Goal: Complete application form: Complete application form

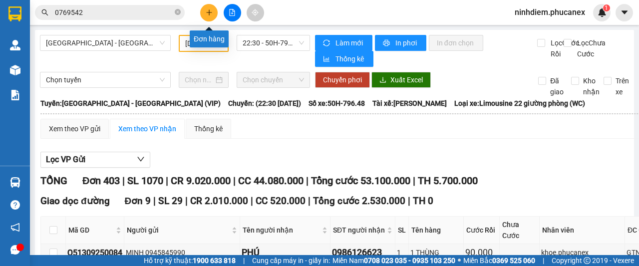
click at [210, 11] on icon "plus" at bounding box center [209, 12] width 7 height 7
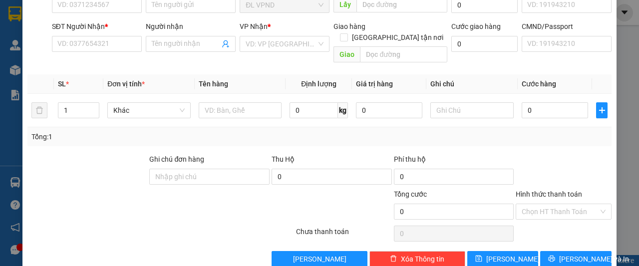
scroll to position [93, 0]
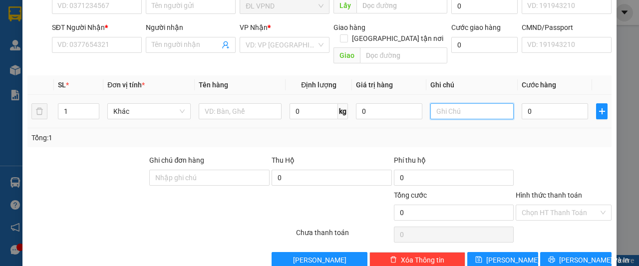
click at [453, 103] on input "text" at bounding box center [471, 111] width 83 height 16
drag, startPoint x: 449, startPoint y: 102, endPoint x: 385, endPoint y: 99, distance: 63.9
click at [385, 99] on tr "1 Khác 0 kg 0 238693 0" at bounding box center [319, 111] width 584 height 33
type input "238693"
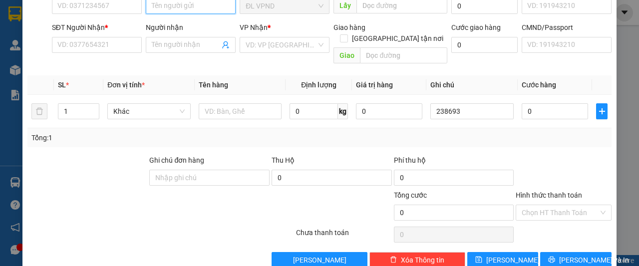
click at [187, 9] on input "Người gửi" at bounding box center [191, 6] width 90 height 16
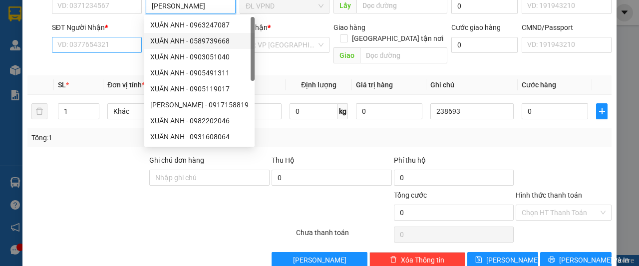
type input "[PERSON_NAME]"
click at [77, 41] on input "SĐT Người Nhận *" at bounding box center [97, 45] width 90 height 16
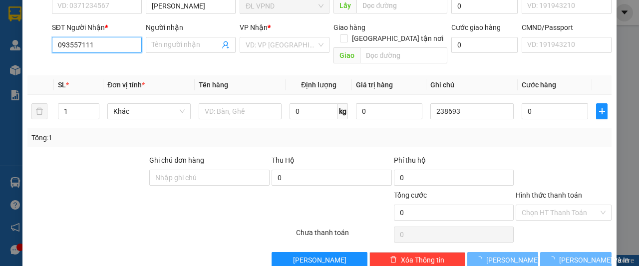
type input "0935571119"
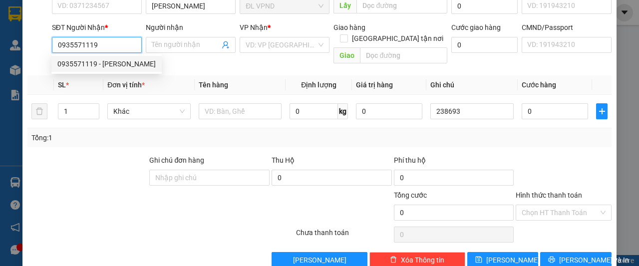
click at [85, 66] on div "0935571119 - [PERSON_NAME]" at bounding box center [106, 63] width 98 height 11
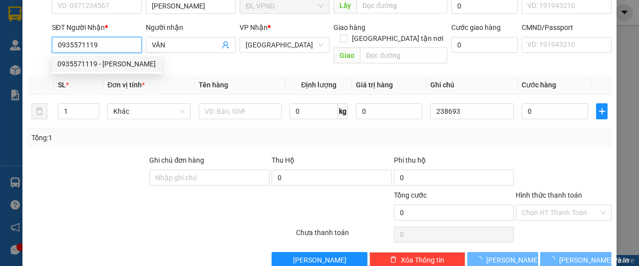
type input "VÂN"
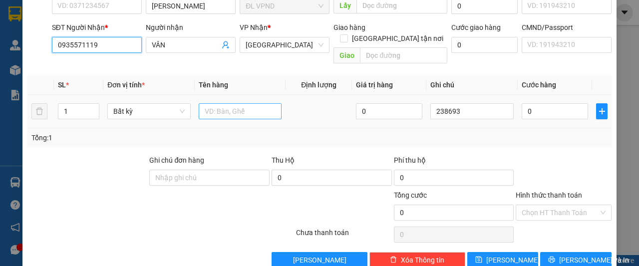
type input "0935571119"
click at [221, 103] on input "text" at bounding box center [240, 111] width 83 height 16
type input "1H"
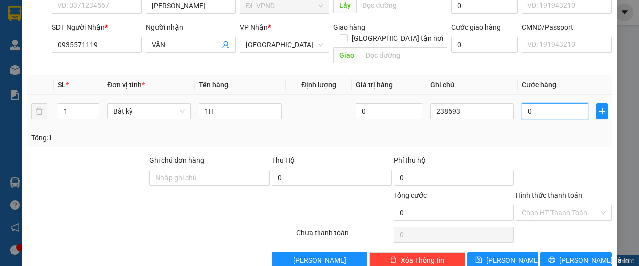
click at [553, 104] on input "0" at bounding box center [554, 111] width 66 height 16
type input "2"
type input "20"
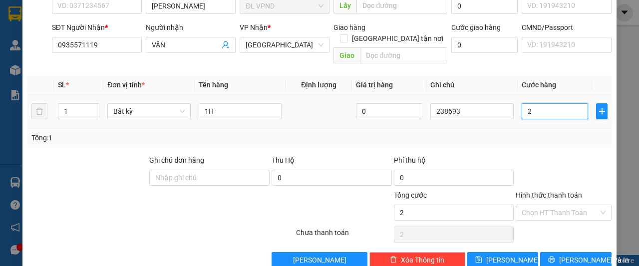
type input "20"
type input "20.000"
click at [529, 205] on input "Hình thức thanh toán" at bounding box center [559, 212] width 77 height 15
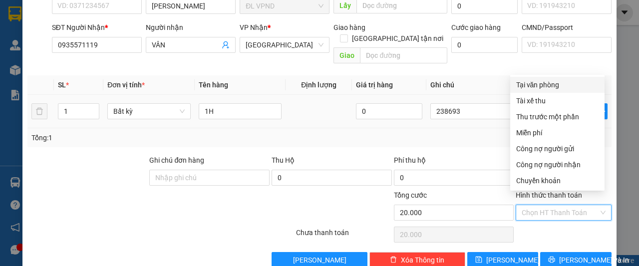
drag, startPoint x: 547, startPoint y: 85, endPoint x: 551, endPoint y: 99, distance: 14.4
click at [548, 84] on div "Tại văn phòng" at bounding box center [557, 84] width 82 height 11
type input "0"
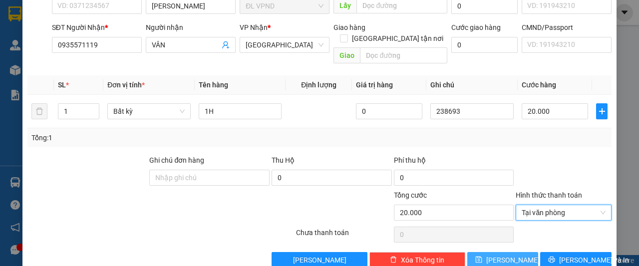
click at [482, 256] on icon "save" at bounding box center [478, 259] width 7 height 7
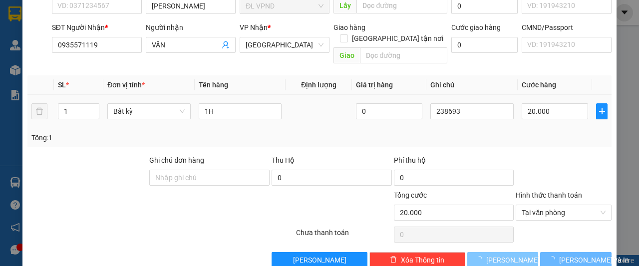
type input "0"
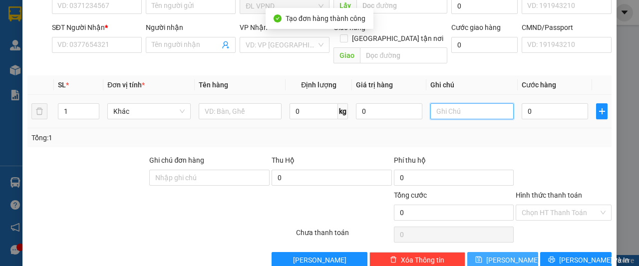
drag, startPoint x: 462, startPoint y: 106, endPoint x: 465, endPoint y: 92, distance: 14.3
click at [463, 103] on input "text" at bounding box center [471, 111] width 83 height 16
click at [465, 103] on input "text" at bounding box center [471, 111] width 83 height 16
paste input "23869"
type input "238694"
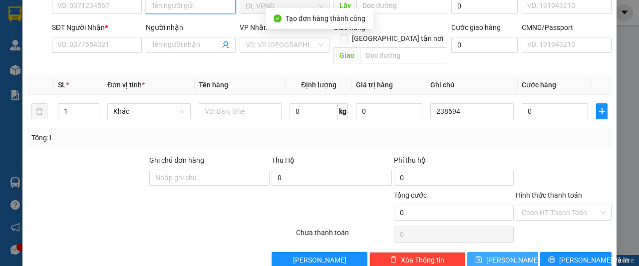
click at [206, 12] on input "Người gửi" at bounding box center [191, 6] width 90 height 16
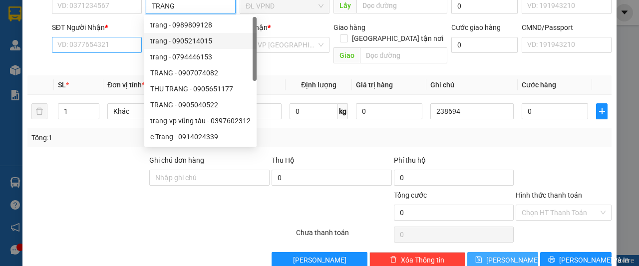
type input "TRANG"
click at [118, 46] on input "SĐT Người Nhận *" at bounding box center [97, 45] width 90 height 16
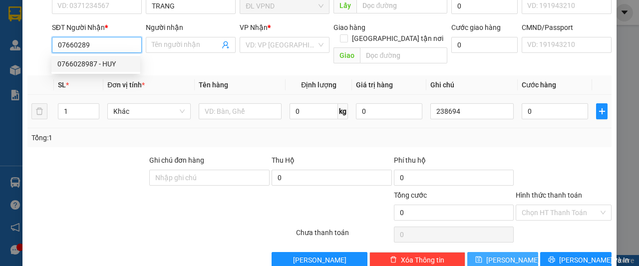
drag, startPoint x: 97, startPoint y: 62, endPoint x: 184, endPoint y: 88, distance: 90.6
click at [97, 62] on div "0766028987 - HUY" at bounding box center [95, 63] width 77 height 11
type input "0766028987"
type input "HUY"
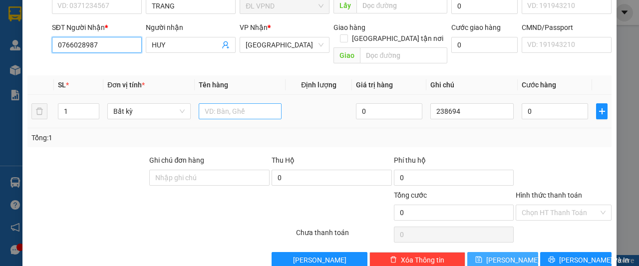
type input "0766028987"
click at [229, 103] on input "text" at bounding box center [240, 111] width 83 height 16
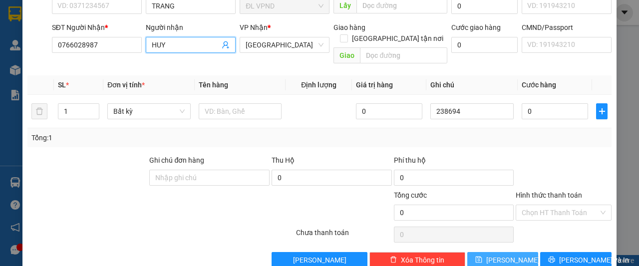
drag, startPoint x: 161, startPoint y: 42, endPoint x: 94, endPoint y: 60, distance: 69.7
click at [97, 59] on div "Transit Pickup Surcharge Ids Transit Deliver Surcharge Ids Transit Deliver Surc…" at bounding box center [319, 105] width 584 height 325
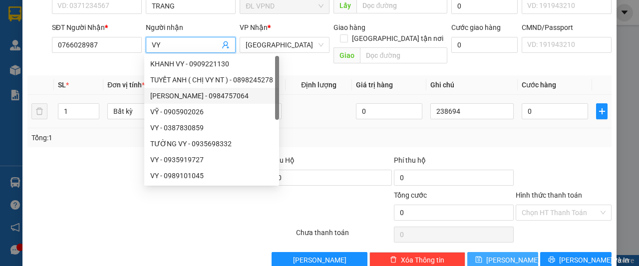
type input "VY"
click at [307, 98] on td at bounding box center [318, 111] width 66 height 33
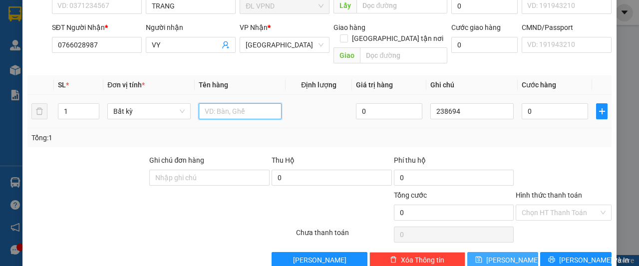
click at [254, 103] on input "text" at bounding box center [240, 111] width 83 height 16
type input "1 KIỆN [GEOGRAPHIC_DATA]"
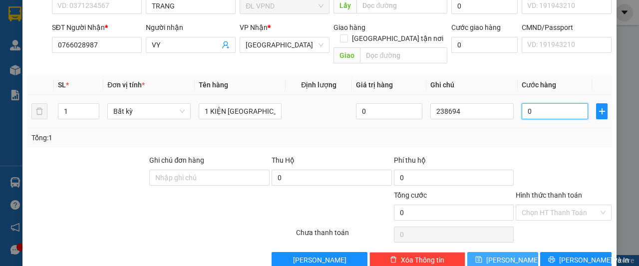
click at [538, 103] on input "0" at bounding box center [554, 111] width 66 height 16
type input "4"
type input "40"
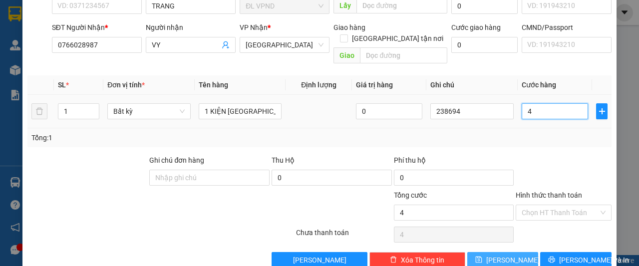
type input "40"
type input "40.000"
click at [533, 205] on input "Hình thức thanh toán" at bounding box center [559, 212] width 77 height 15
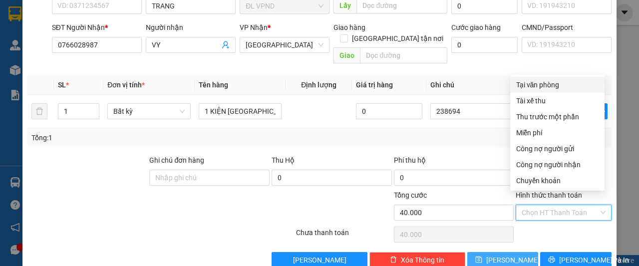
click at [535, 84] on div "Tại văn phòng" at bounding box center [557, 84] width 82 height 11
type input "0"
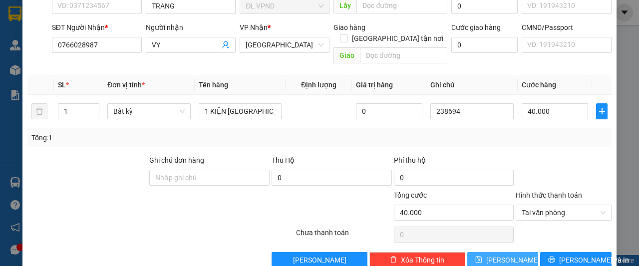
click at [482, 256] on icon "save" at bounding box center [478, 259] width 7 height 7
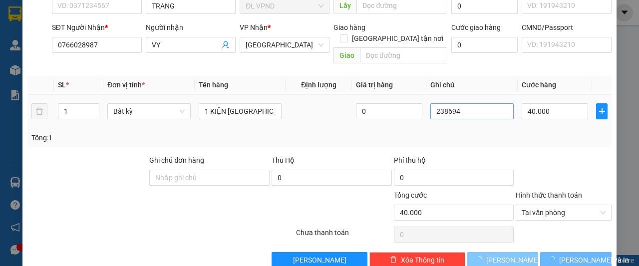
type input "0"
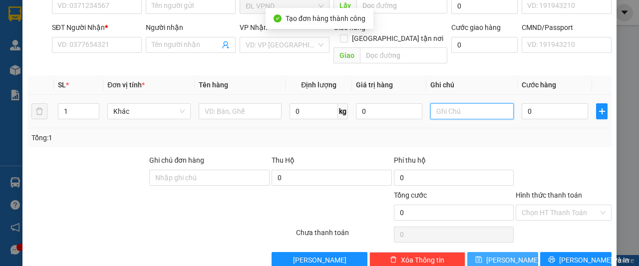
click at [466, 103] on input "text" at bounding box center [471, 111] width 83 height 16
paste input "23869"
type input "238695"
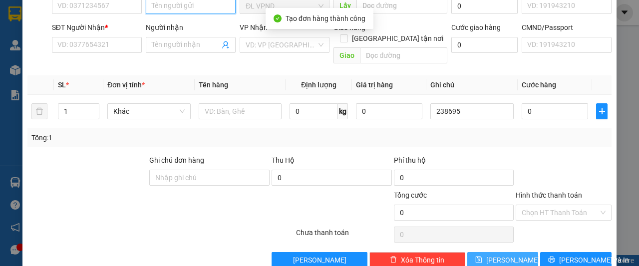
click at [189, 10] on input "Người gửi" at bounding box center [191, 6] width 90 height 16
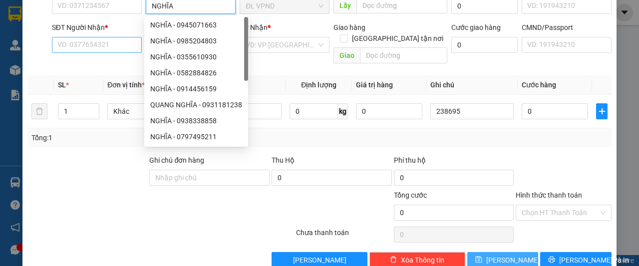
type input "NGHĨA"
click at [98, 40] on input "SĐT Người Nhận *" at bounding box center [97, 45] width 90 height 16
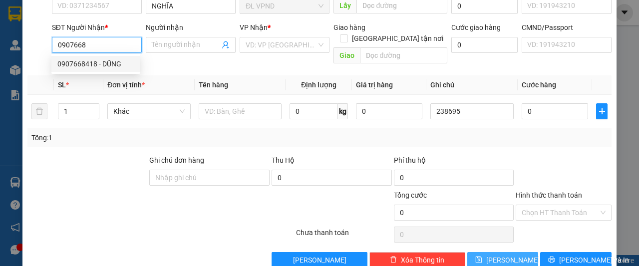
click at [84, 61] on div "0907668418 - DŨNG" at bounding box center [95, 63] width 77 height 11
type input "0907668418"
type input "DŨNG"
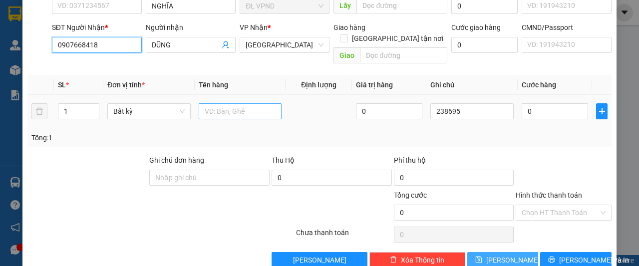
type input "0907668418"
click at [220, 104] on input "text" at bounding box center [240, 111] width 83 height 16
type input "1HS"
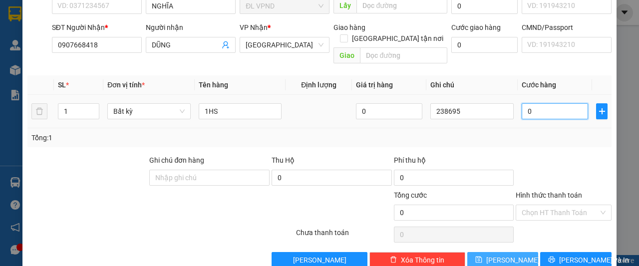
click at [554, 104] on input "0" at bounding box center [554, 111] width 66 height 16
type input "2"
type input "20"
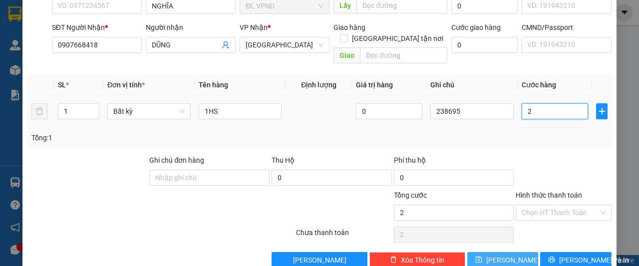
type input "20"
type input "20.000"
click at [540, 205] on input "Hình thức thanh toán" at bounding box center [559, 212] width 77 height 15
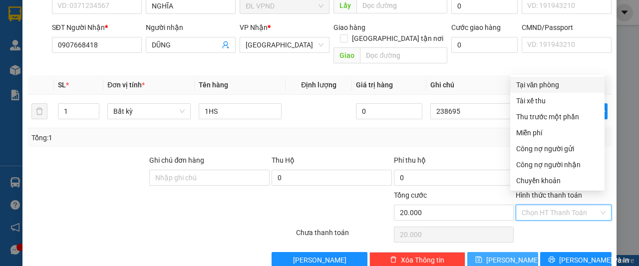
drag, startPoint x: 550, startPoint y: 81, endPoint x: 566, endPoint y: 142, distance: 62.9
click at [550, 83] on div "Tại văn phòng" at bounding box center [557, 84] width 82 height 11
type input "0"
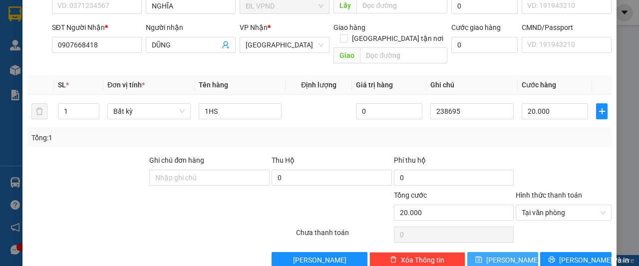
click at [499, 254] on span "[PERSON_NAME]" at bounding box center [512, 259] width 53 height 11
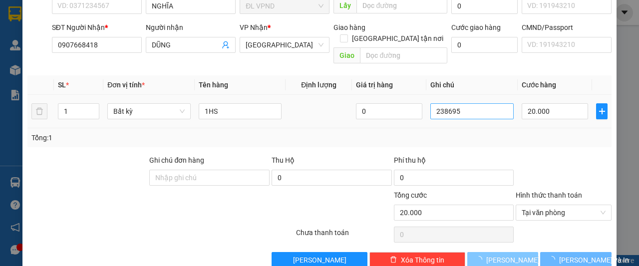
type input "0"
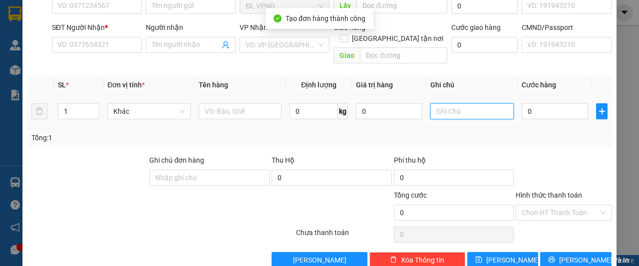
click at [462, 103] on input "text" at bounding box center [471, 111] width 83 height 16
paste input "23869"
type input "238696"
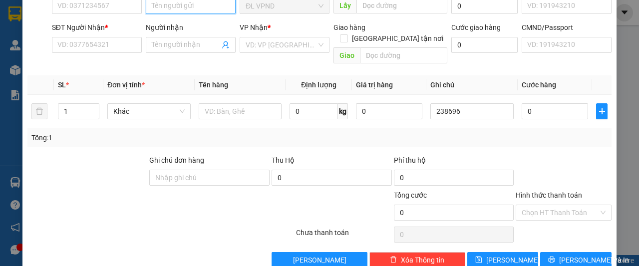
click at [184, 8] on input "Người gửi" at bounding box center [191, 6] width 90 height 16
click at [176, 8] on input "Người gửi" at bounding box center [191, 6] width 90 height 16
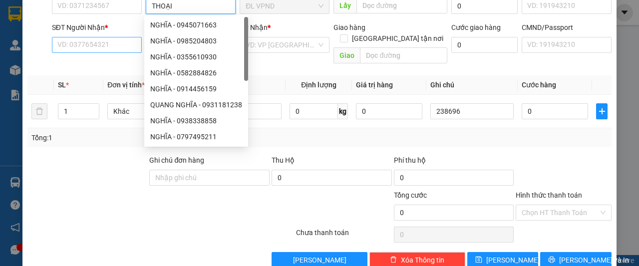
type input "THOẠI"
click at [88, 48] on input "SĐT Người Nhận *" at bounding box center [97, 45] width 90 height 16
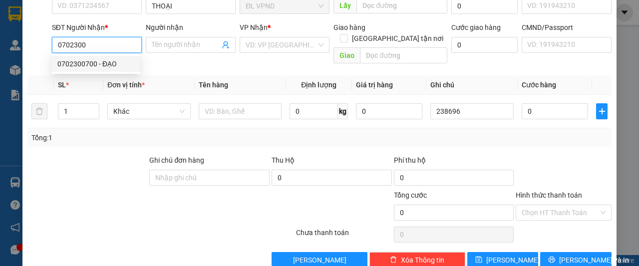
click at [93, 61] on div "0702300700 - ĐẠO" at bounding box center [95, 63] width 77 height 11
type input "0702300700"
type input "[DEMOGRAPHIC_DATA]"
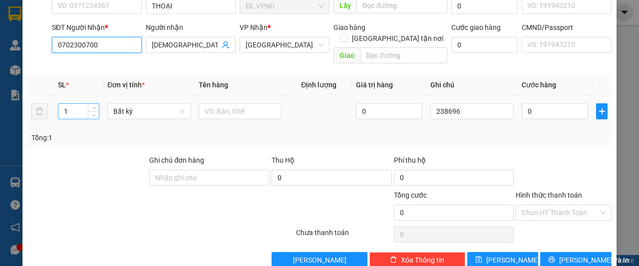
type input "0702300700"
drag, startPoint x: 69, startPoint y: 102, endPoint x: 14, endPoint y: 101, distance: 54.9
click at [26, 103] on div "TẠO ĐƠN HÀNG Yêu cầu xuất hóa đơn điện tử Transit Pickup Surcharge Ids Transit …" at bounding box center [319, 93] width 594 height 363
type input "5"
type input "6"
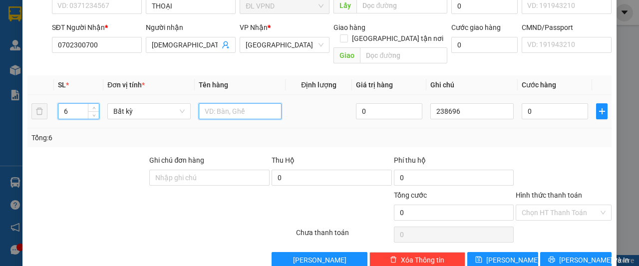
click at [232, 103] on input "text" at bounding box center [240, 111] width 83 height 16
type input "6TG"
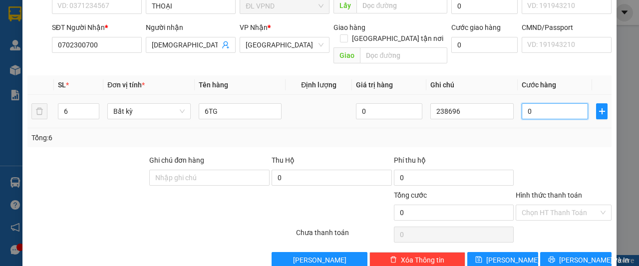
click at [536, 103] on input "0" at bounding box center [554, 111] width 66 height 16
type input "3"
type input "30"
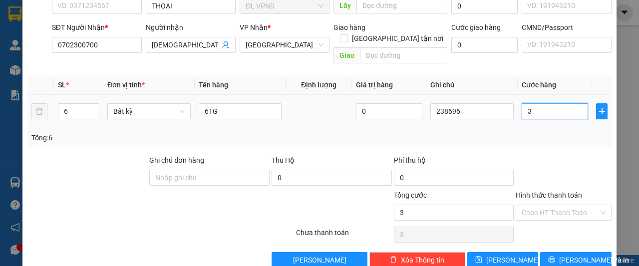
type input "30"
type input "300"
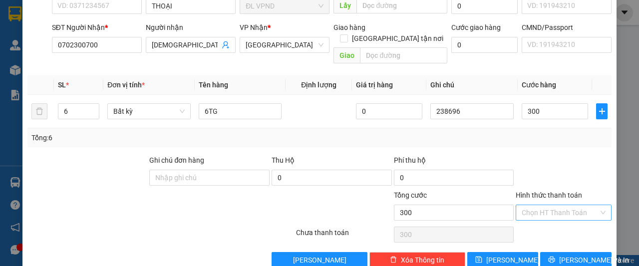
type input "300.000"
click at [540, 205] on input "Hình thức thanh toán" at bounding box center [559, 212] width 77 height 15
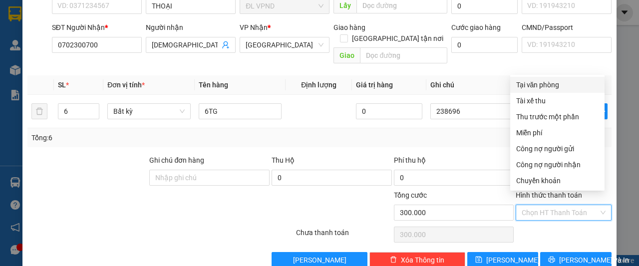
click at [554, 84] on div "Tại văn phòng" at bounding box center [557, 84] width 82 height 11
type input "0"
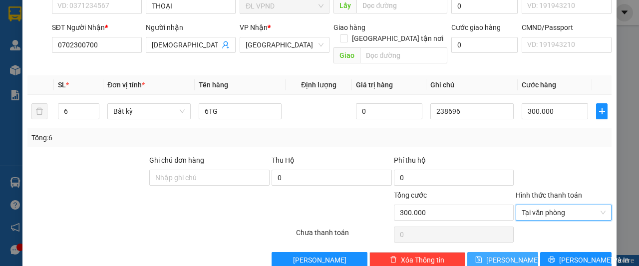
click at [482, 256] on icon "save" at bounding box center [478, 259] width 7 height 7
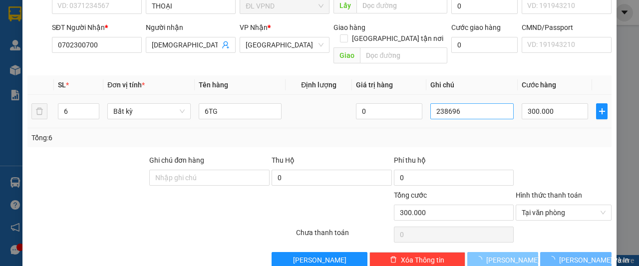
type input "1"
type input "0"
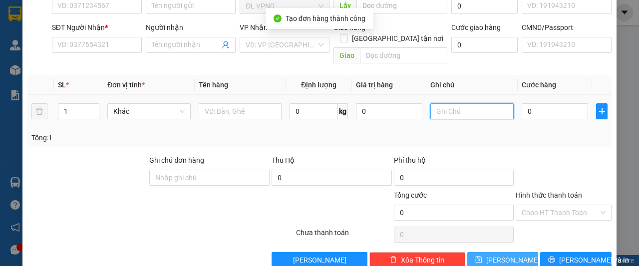
click at [466, 103] on input "text" at bounding box center [471, 111] width 83 height 16
paste input "23869"
type input "238697"
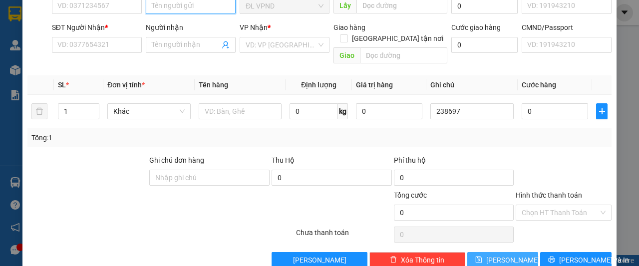
click at [168, 10] on input "Người gửi" at bounding box center [191, 6] width 90 height 16
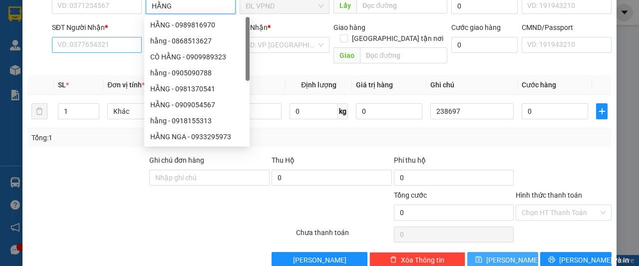
type input "HẰNG"
click at [70, 40] on input "SĐT Người Nhận *" at bounding box center [97, 45] width 90 height 16
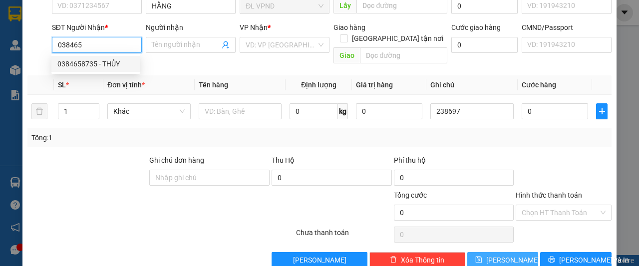
click at [104, 66] on div "0384658735 - THỦY" at bounding box center [95, 63] width 77 height 11
type input "0384658735"
type input "THỦY"
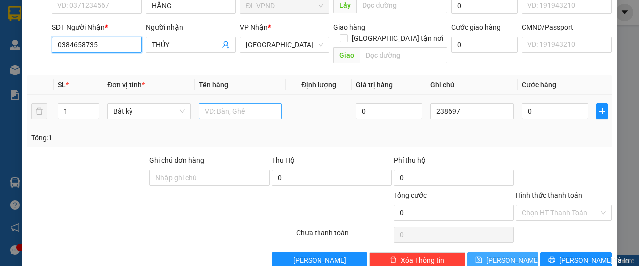
type input "0384658735"
click at [243, 103] on input "text" at bounding box center [240, 111] width 83 height 16
type input "1 GÓI"
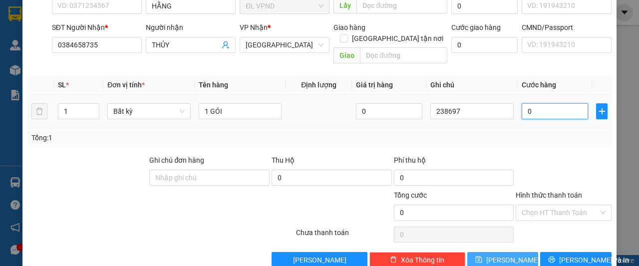
click at [534, 104] on input "0" at bounding box center [554, 111] width 66 height 16
type input "2"
type input "20"
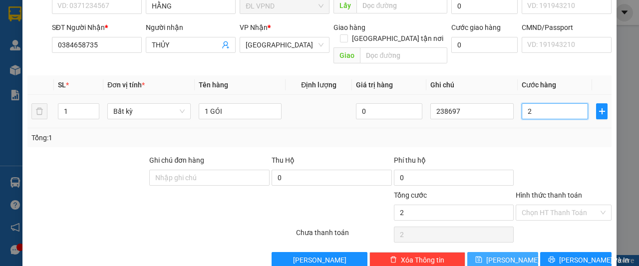
type input "20"
type input "20.000"
click at [521, 205] on input "Hình thức thanh toán" at bounding box center [559, 212] width 77 height 15
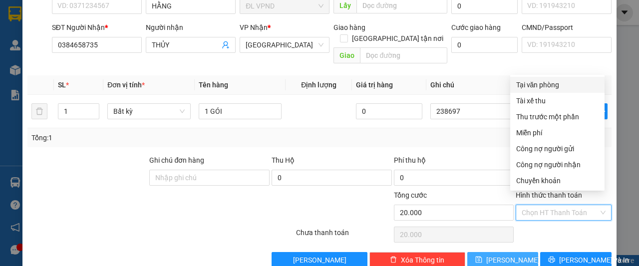
click at [528, 81] on div "Tại văn phòng" at bounding box center [557, 84] width 82 height 11
type input "0"
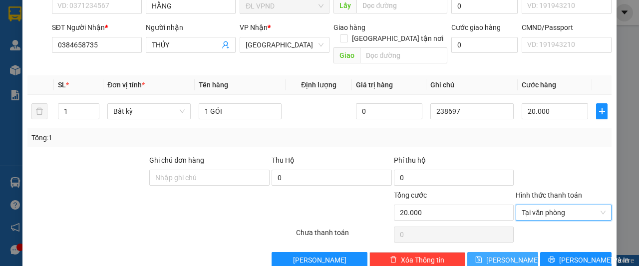
click at [499, 254] on span "[PERSON_NAME]" at bounding box center [512, 259] width 53 height 11
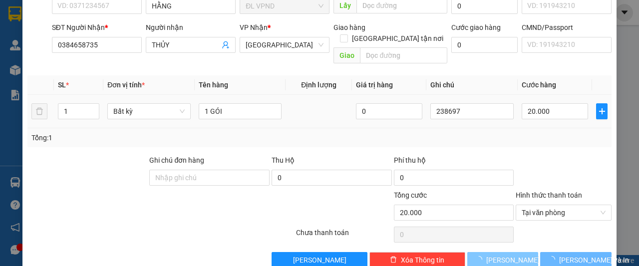
type input "0"
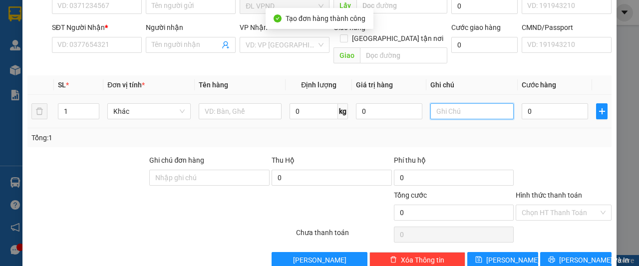
click at [455, 103] on input "text" at bounding box center [471, 111] width 83 height 16
paste input "23869"
type input "238698"
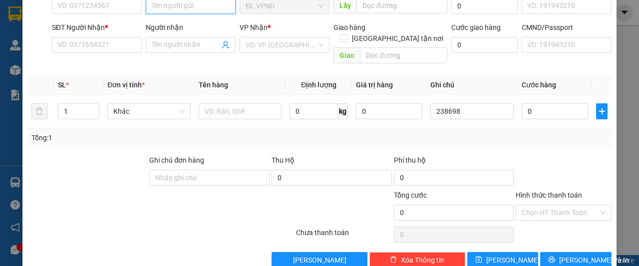
click at [187, 6] on input "Người gửi" at bounding box center [191, 6] width 90 height 16
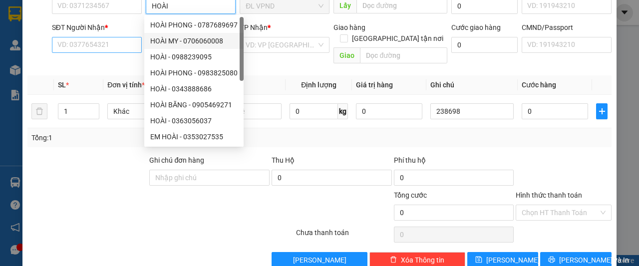
type input "HOÀI"
click at [90, 41] on input "SĐT Người Nhận *" at bounding box center [97, 45] width 90 height 16
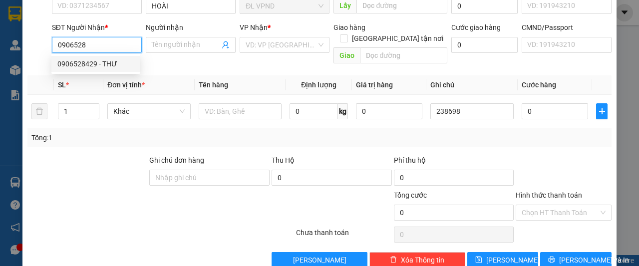
drag, startPoint x: 91, startPoint y: 66, endPoint x: 105, endPoint y: 67, distance: 14.0
click at [91, 66] on div "0906528429 - THƯ" at bounding box center [95, 63] width 77 height 11
type input "0906528429"
type input "THƯ"
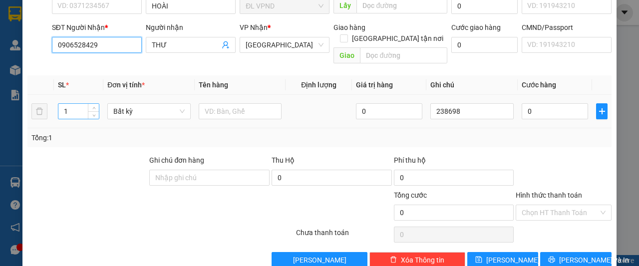
type input "0906528429"
drag, startPoint x: 76, startPoint y: 102, endPoint x: 16, endPoint y: 108, distance: 60.2
click at [16, 108] on div "TẠO ĐƠN HÀNG Yêu cầu xuất hóa đơn điện tử Transit Pickup Surcharge Ids Transit …" at bounding box center [319, 133] width 639 height 266
type input "2"
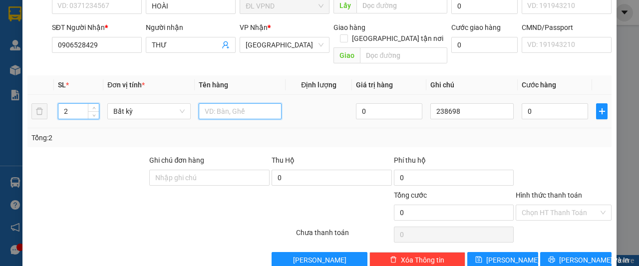
click at [212, 103] on input "text" at bounding box center [240, 111] width 83 height 16
type input "1 KIỆN +1H ĐẢM BẢO"
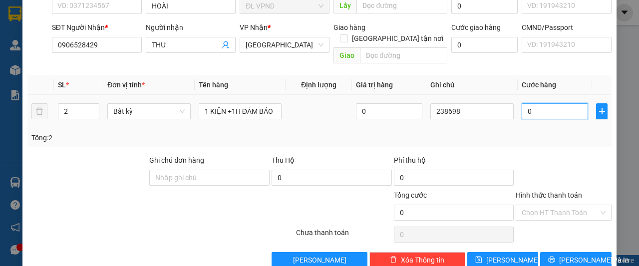
click at [536, 103] on input "0" at bounding box center [554, 111] width 66 height 16
type input "7"
type input "70"
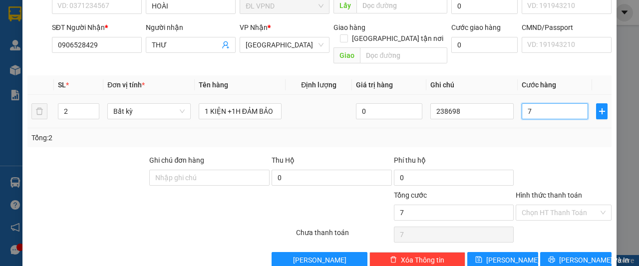
type input "70"
type input "70.000"
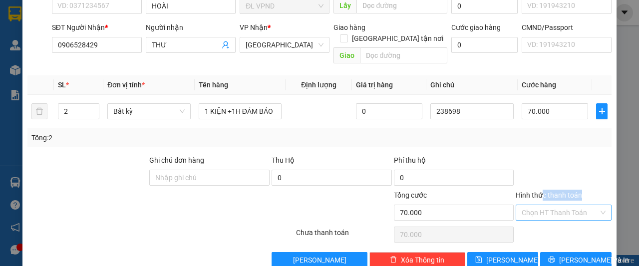
click at [535, 195] on div "Hình thức thanh toán Chọn HT Thanh Toán" at bounding box center [563, 207] width 96 height 35
click at [542, 205] on input "Hình thức thanh toán" at bounding box center [559, 212] width 77 height 15
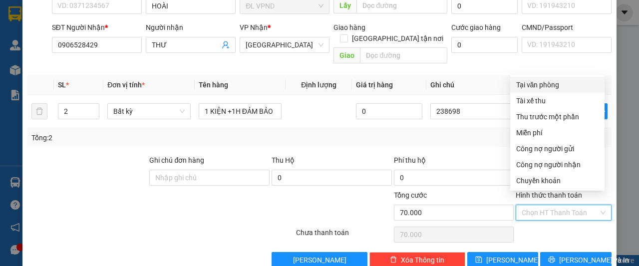
click at [534, 84] on div "Tại văn phòng" at bounding box center [557, 84] width 82 height 11
type input "0"
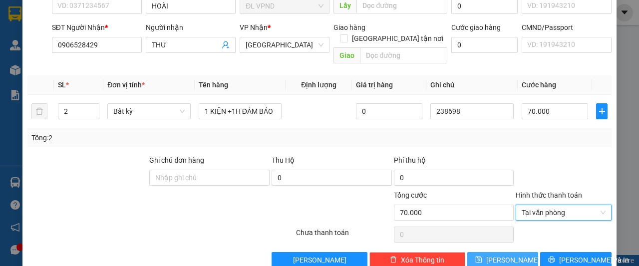
drag, startPoint x: 482, startPoint y: 242, endPoint x: 486, endPoint y: 229, distance: 14.5
click at [482, 252] on button "[PERSON_NAME]" at bounding box center [502, 260] width 71 height 16
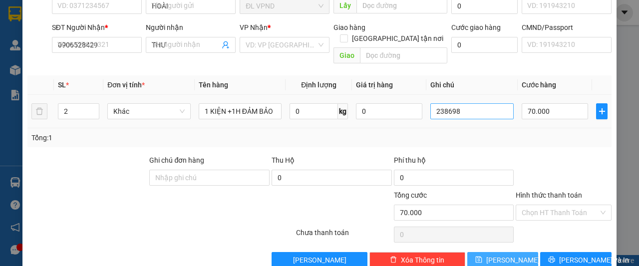
type input "1"
type input "0"
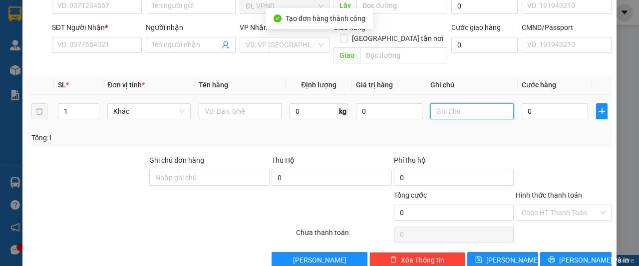
click at [462, 103] on input "text" at bounding box center [471, 111] width 83 height 16
paste input "23869"
type input "238699"
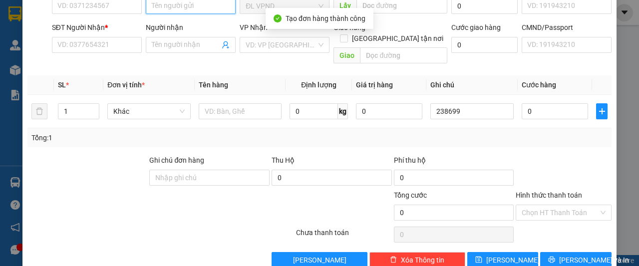
click at [190, 9] on input "Người gửi" at bounding box center [191, 6] width 90 height 16
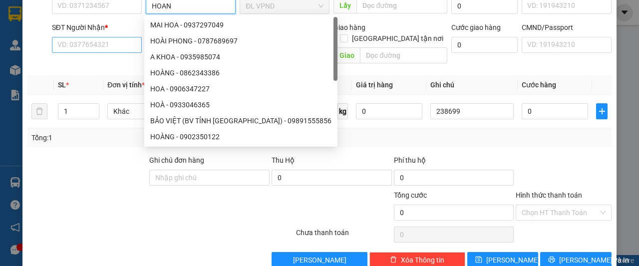
type input "HOAN"
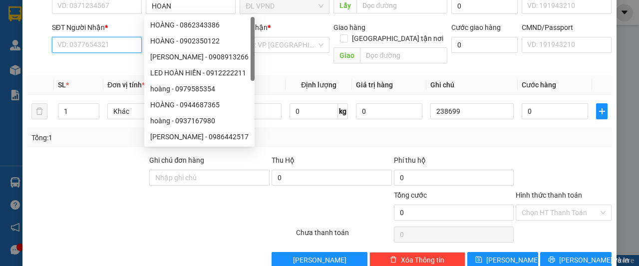
click at [88, 47] on input "SĐT Người Nhận *" at bounding box center [97, 45] width 90 height 16
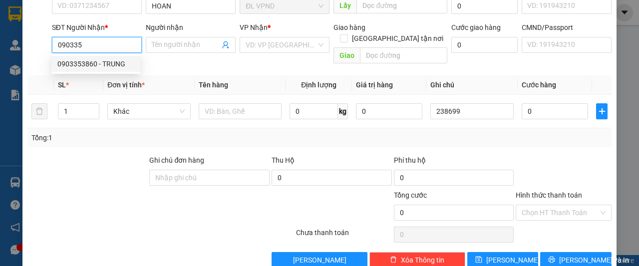
click at [96, 65] on div "0903353860 - TRUNG" at bounding box center [95, 63] width 77 height 11
type input "0903353860"
type input "TRUNG"
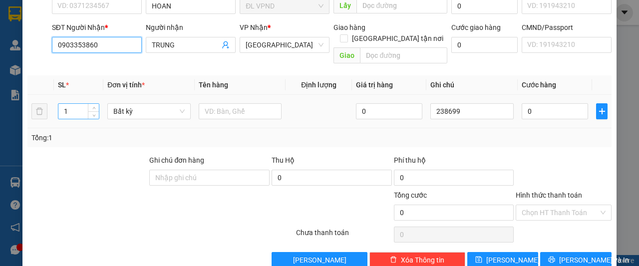
type input "0903353860"
drag, startPoint x: 69, startPoint y: 103, endPoint x: 32, endPoint y: 112, distance: 38.0
click at [32, 112] on tr "1 Bất kỳ 0 238699 0" at bounding box center [319, 111] width 584 height 33
type input "2"
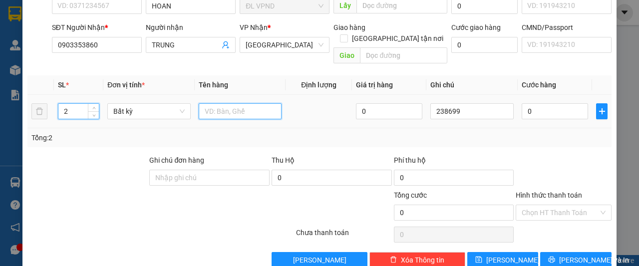
click at [230, 103] on input "text" at bounding box center [240, 111] width 83 height 16
type input "2TX"
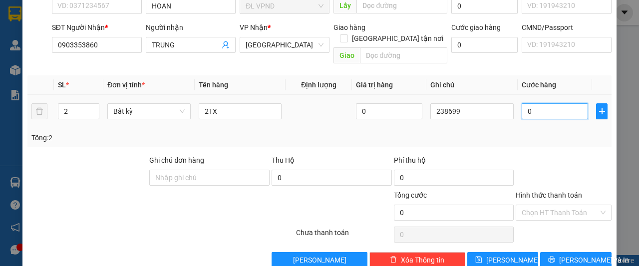
click at [543, 103] on input "0" at bounding box center [554, 111] width 66 height 16
type input "1"
type input "10"
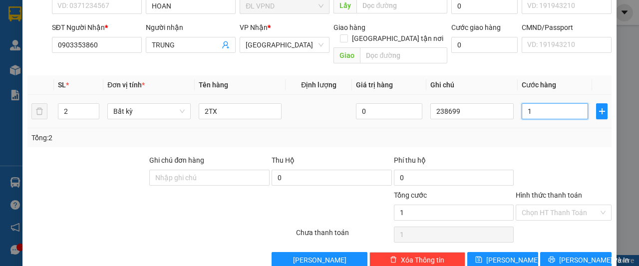
type input "10"
type input "100"
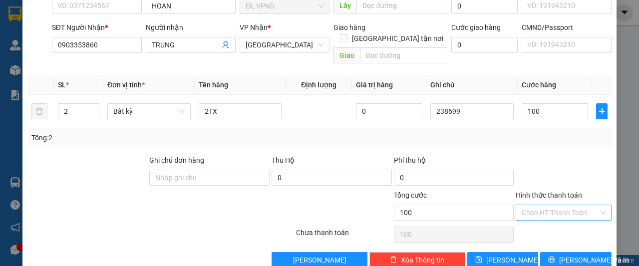
type input "100.000"
click at [539, 205] on input "Hình thức thanh toán" at bounding box center [559, 212] width 77 height 15
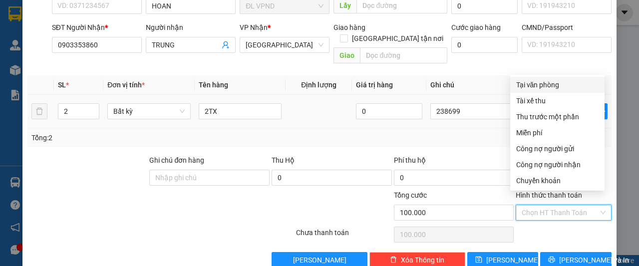
click at [538, 83] on div "Tại văn phòng" at bounding box center [557, 84] width 82 height 11
type input "0"
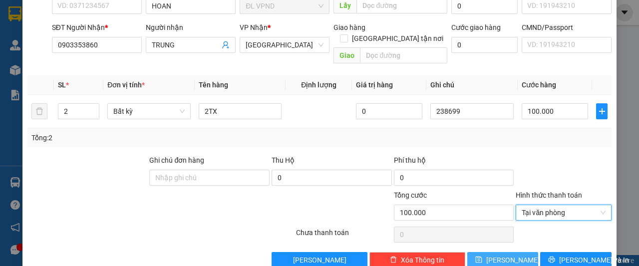
click at [498, 254] on span "[PERSON_NAME]" at bounding box center [512, 259] width 53 height 11
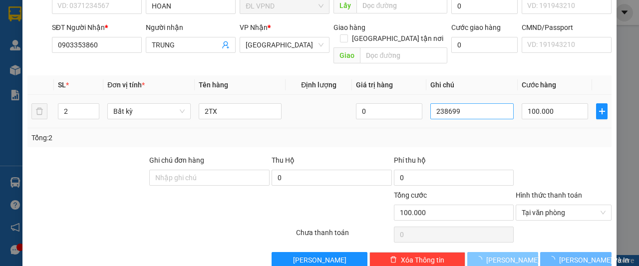
type input "1"
type input "0"
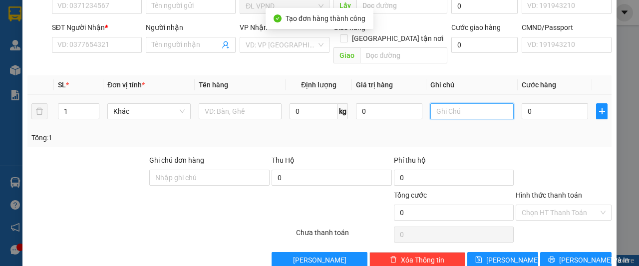
click at [483, 103] on input "text" at bounding box center [471, 111] width 83 height 16
paste input "23869"
type input "238700"
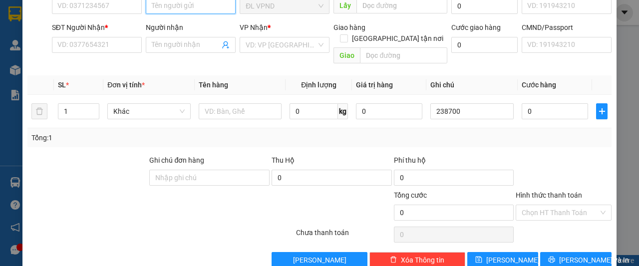
click at [182, 6] on input "Người gửi" at bounding box center [191, 6] width 90 height 16
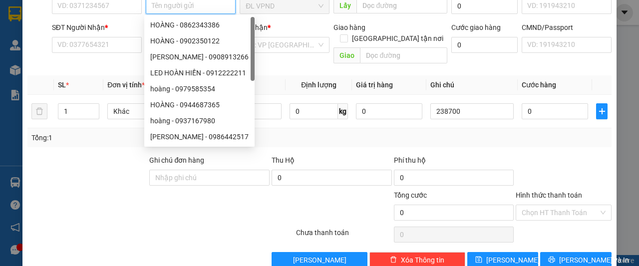
type input "G"
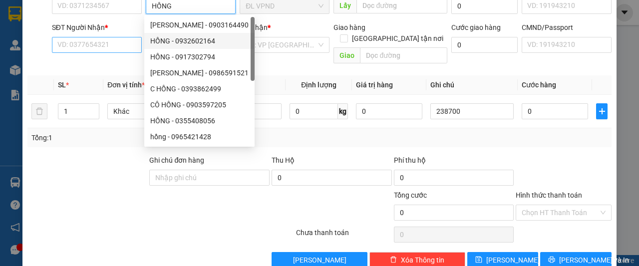
type input "HỒNG"
click at [83, 42] on input "SĐT Người Nhận *" at bounding box center [97, 45] width 90 height 16
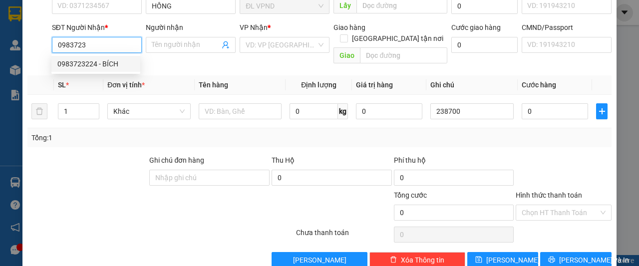
click at [73, 64] on div "0983723224 - BÍCH" at bounding box center [95, 63] width 77 height 11
type input "0983723224"
type input "BÍCH"
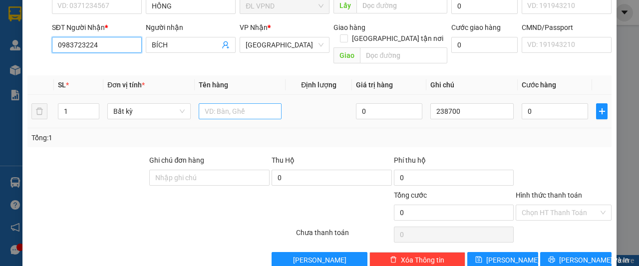
type input "0983723224"
click at [223, 103] on input "text" at bounding box center [240, 111] width 83 height 16
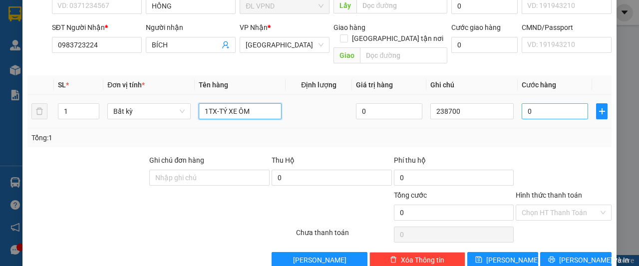
type input "1TX-TÝ XE ÔM"
click at [542, 103] on input "0" at bounding box center [554, 111] width 66 height 16
type input "3"
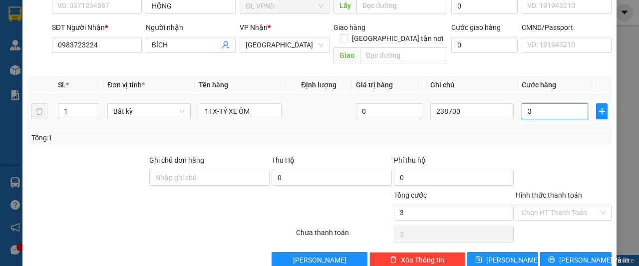
type input "30"
type input "30.000"
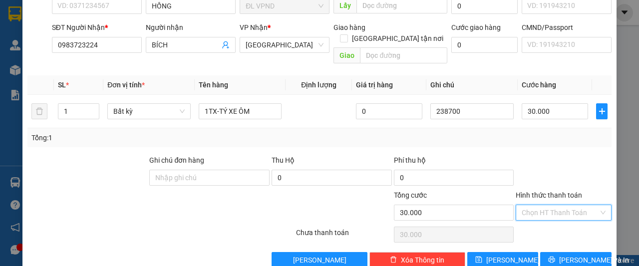
click at [536, 205] on input "Hình thức thanh toán" at bounding box center [559, 212] width 77 height 15
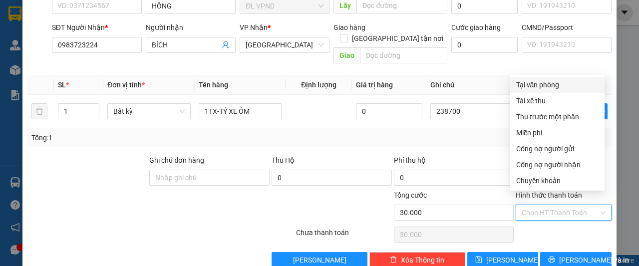
click at [540, 88] on div "Tại văn phòng" at bounding box center [557, 84] width 82 height 11
type input "0"
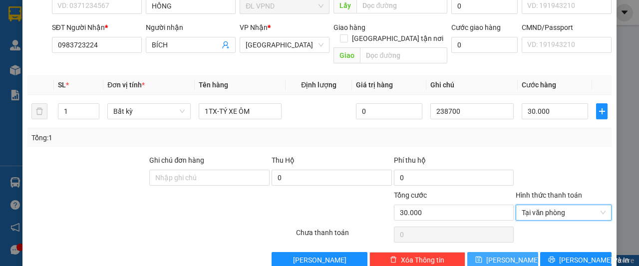
click at [482, 256] on icon "save" at bounding box center [478, 259] width 7 height 7
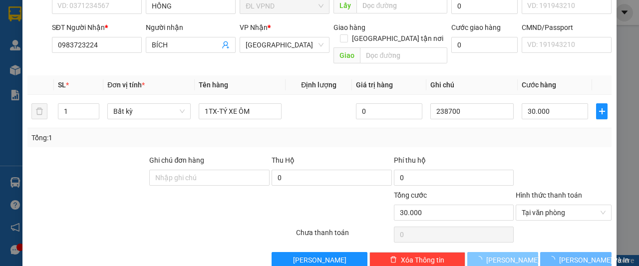
type input "0"
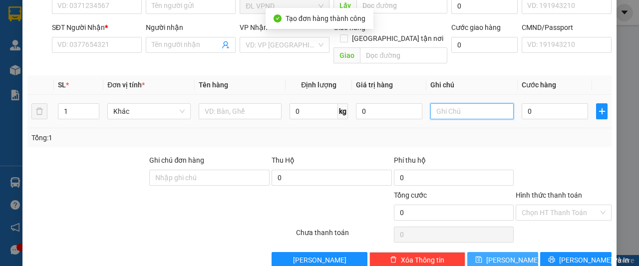
click at [456, 103] on input "text" at bounding box center [471, 111] width 83 height 16
